Goal: Navigation & Orientation: Find specific page/section

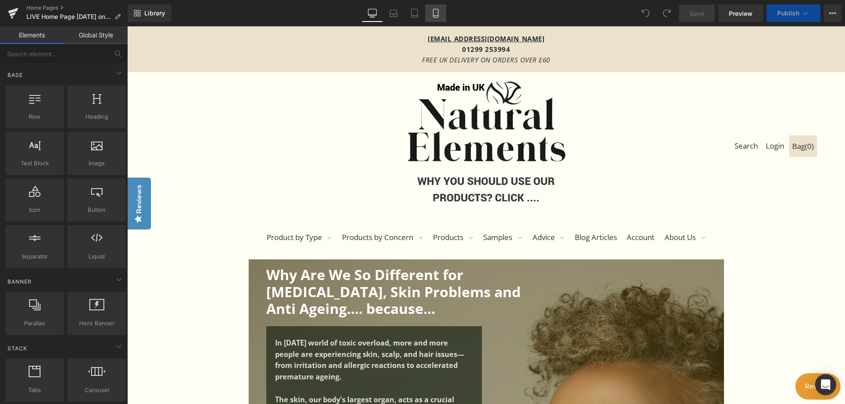
click at [437, 14] on icon at bounding box center [435, 13] width 9 height 9
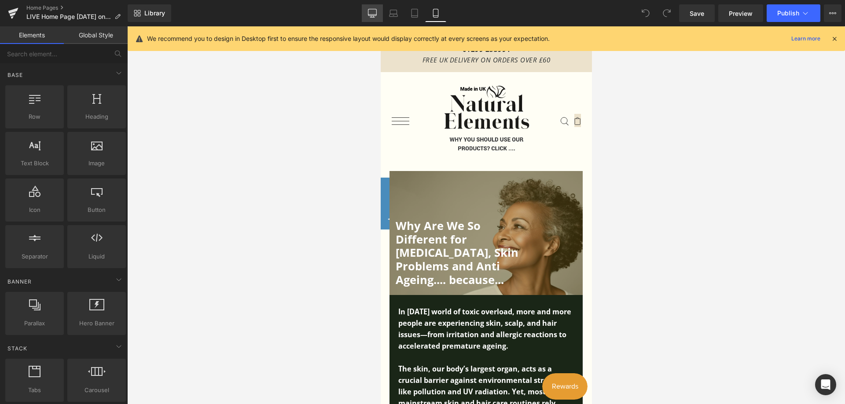
click at [376, 15] on icon at bounding box center [372, 12] width 8 height 7
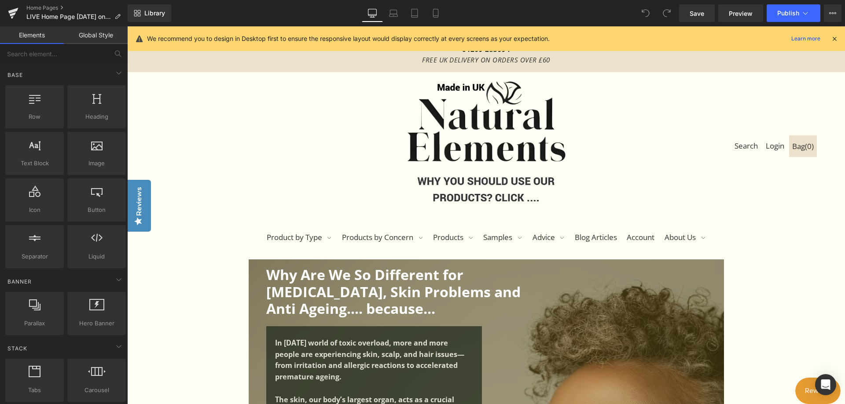
scroll to position [222, 0]
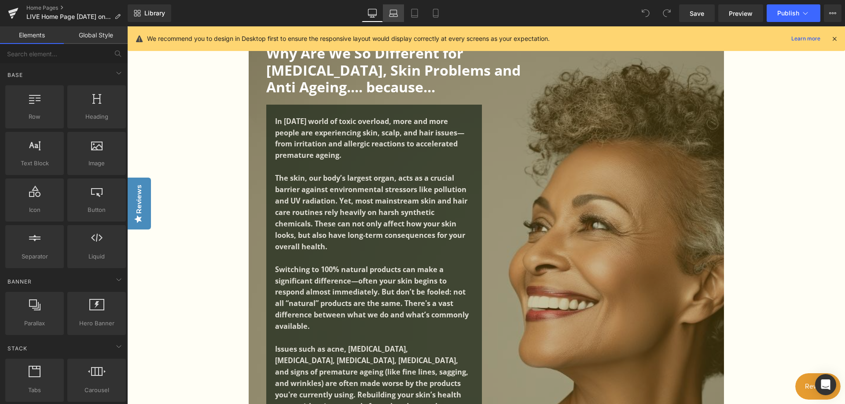
click at [389, 13] on icon at bounding box center [393, 13] width 9 height 9
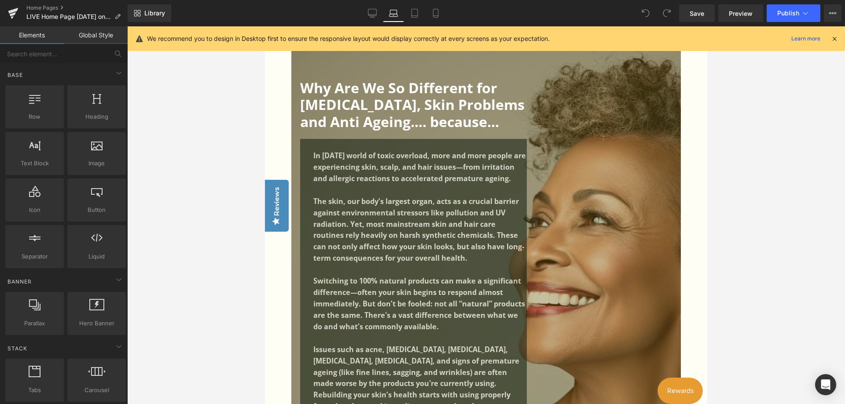
scroll to position [205, 0]
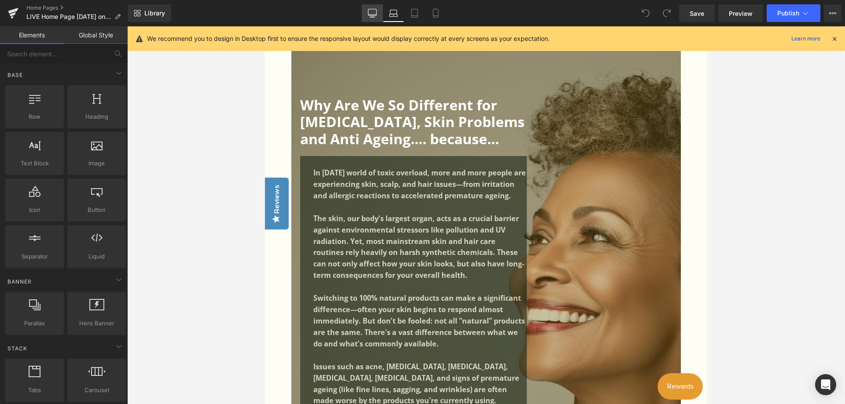
click at [371, 11] on icon at bounding box center [372, 13] width 9 height 9
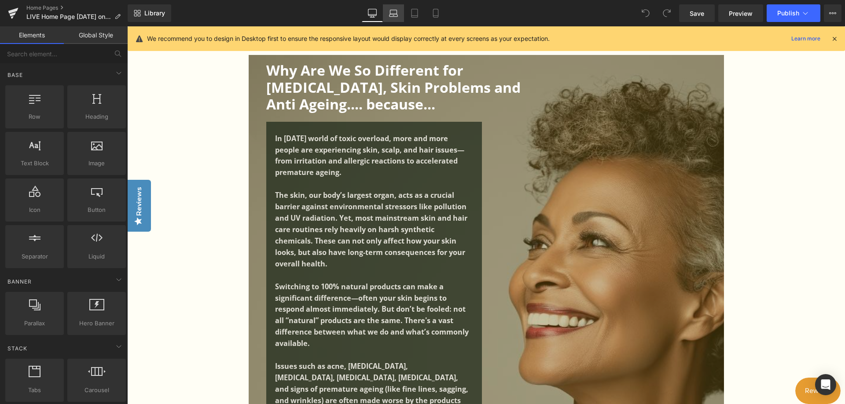
scroll to position [4358, 0]
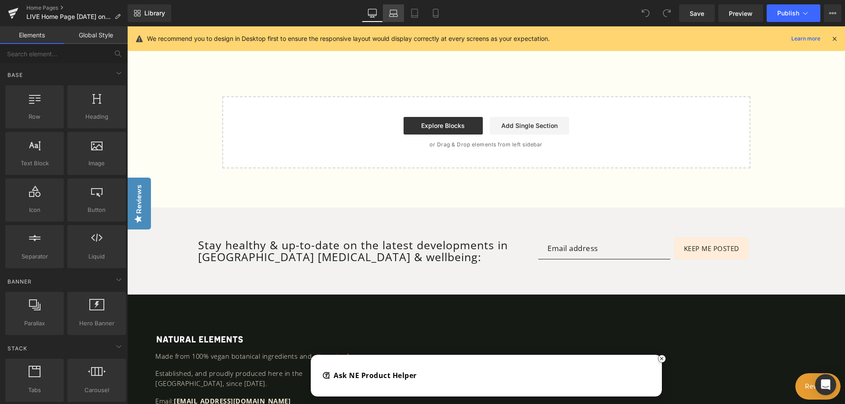
click at [392, 15] on icon at bounding box center [393, 13] width 9 height 9
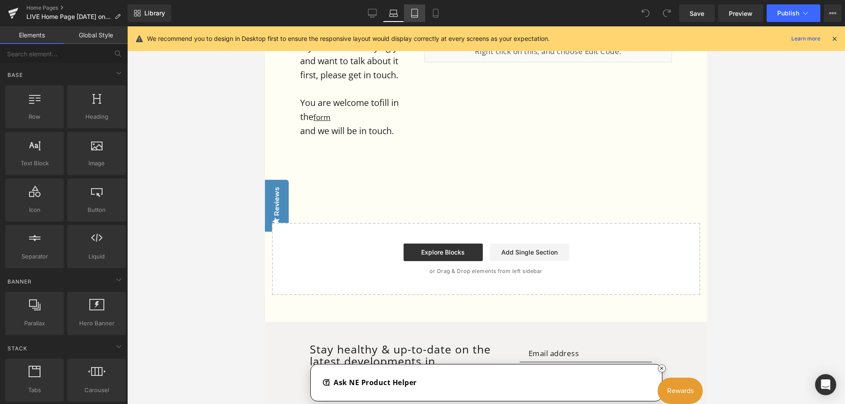
scroll to position [4488, 0]
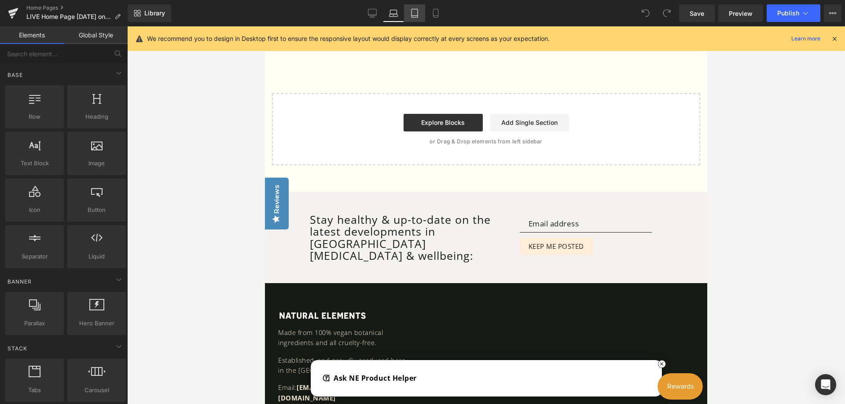
click at [418, 13] on icon at bounding box center [414, 13] width 9 height 9
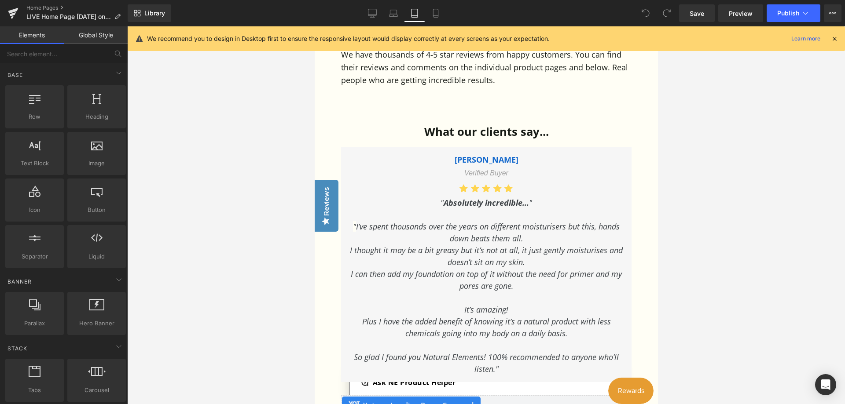
scroll to position [5198, 0]
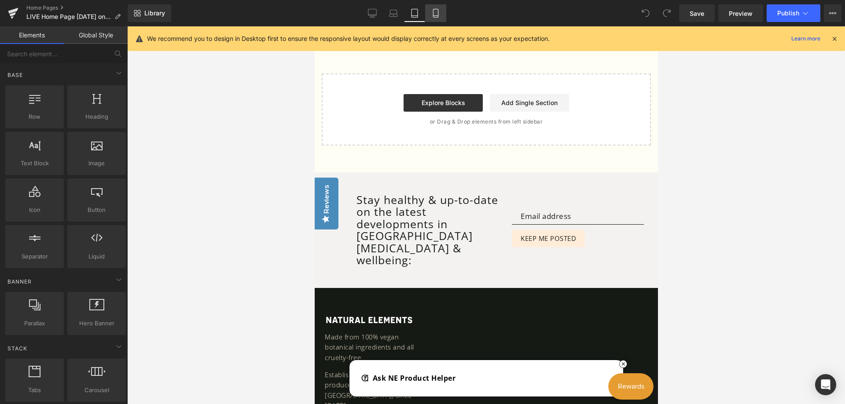
click at [439, 14] on icon at bounding box center [435, 13] width 9 height 9
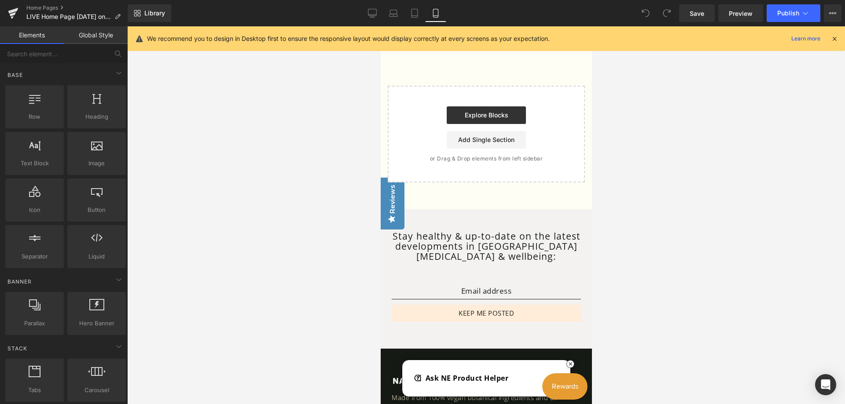
scroll to position [6166, 0]
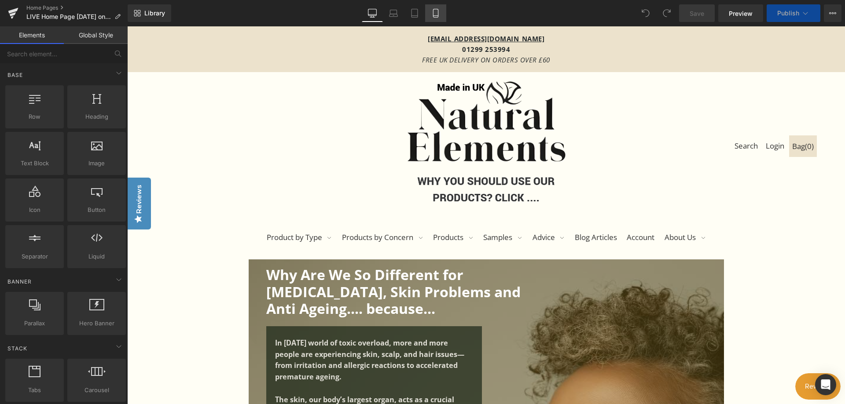
click at [432, 14] on icon at bounding box center [435, 13] width 9 height 9
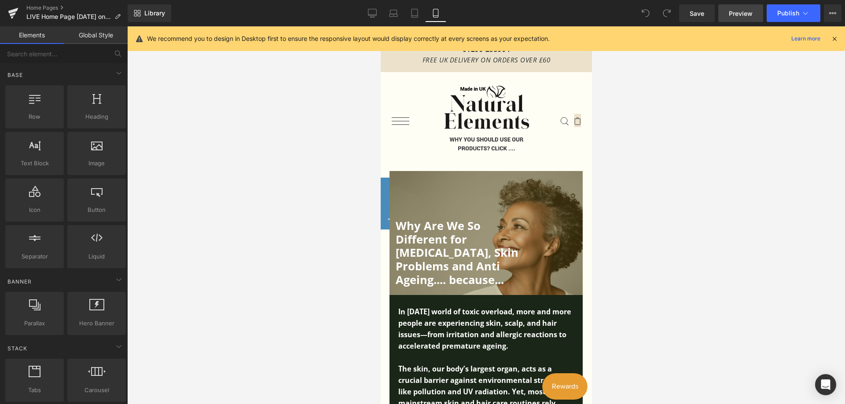
click at [753, 10] on link "Preview" at bounding box center [740, 13] width 45 height 18
